Goal: Check status: Check status

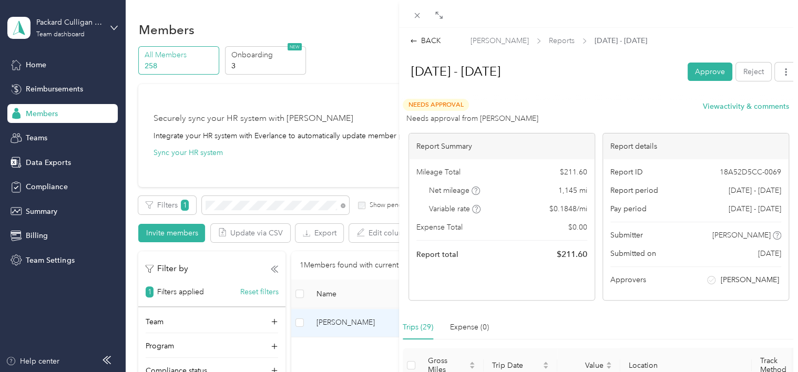
click at [45, 87] on div "BACK [PERSON_NAME] Reports [DATE] - [DATE] [DATE] - [DATE] Approve Reject Needs…" at bounding box center [399, 186] width 798 height 372
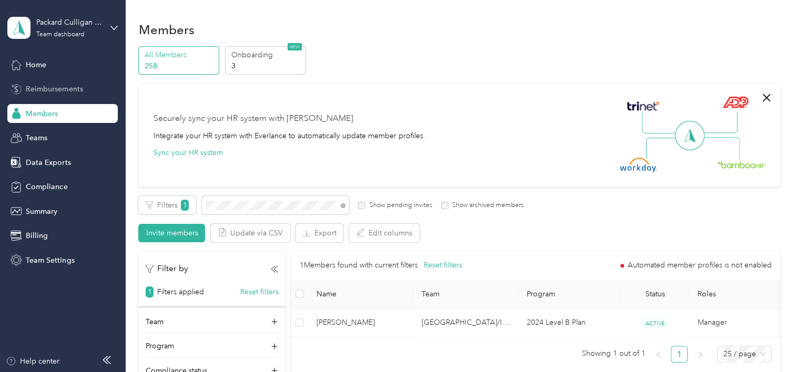
click at [58, 87] on span "Reimbursements" at bounding box center [54, 89] width 57 height 11
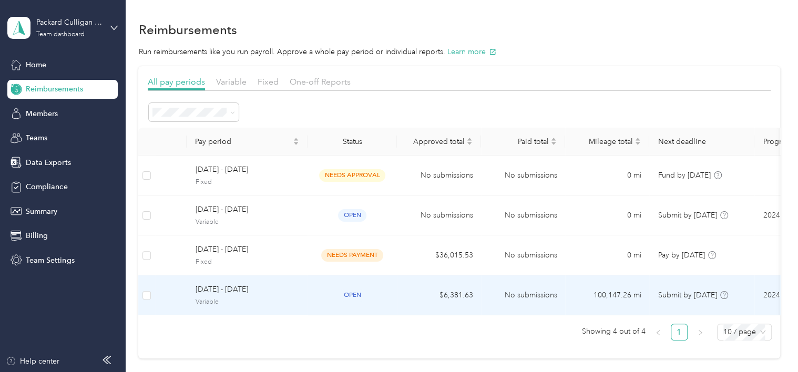
click at [244, 291] on span "[DATE] - [DATE]" at bounding box center [247, 290] width 104 height 12
